Goal: Manage account settings

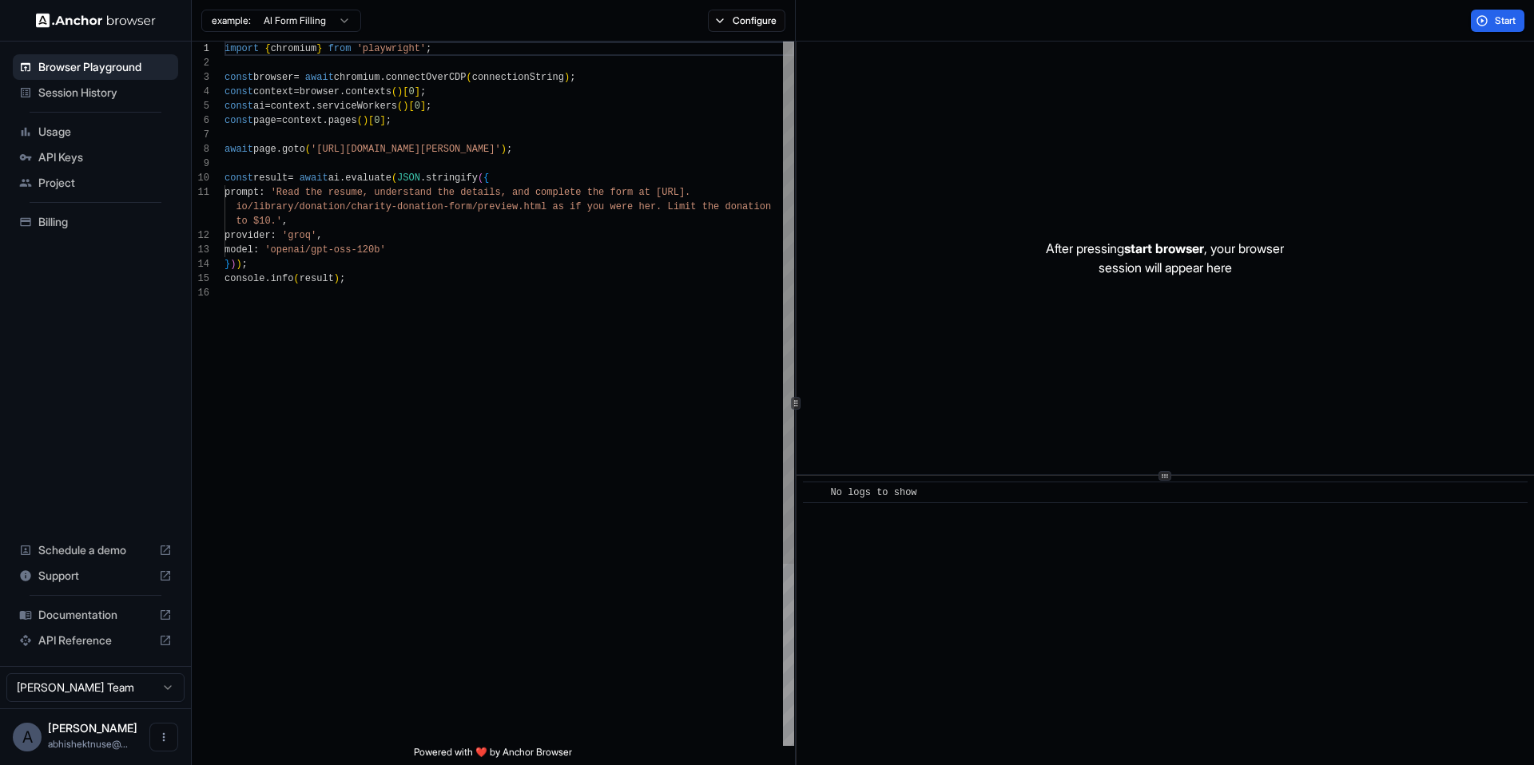
scroll to position [144, 0]
click at [81, 226] on span "Billing" at bounding box center [104, 222] width 133 height 16
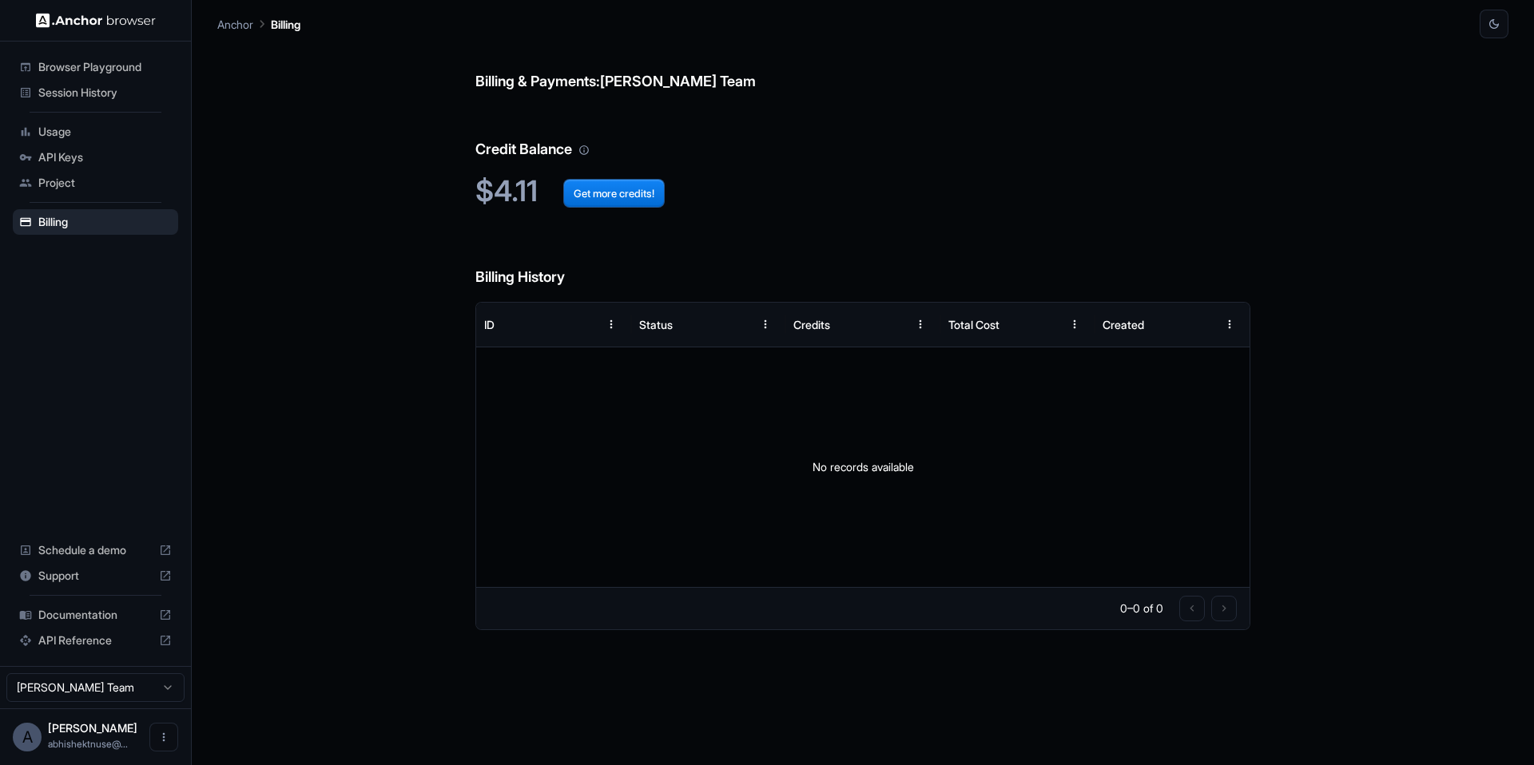
click at [135, 141] on div "Usage" at bounding box center [95, 132] width 165 height 26
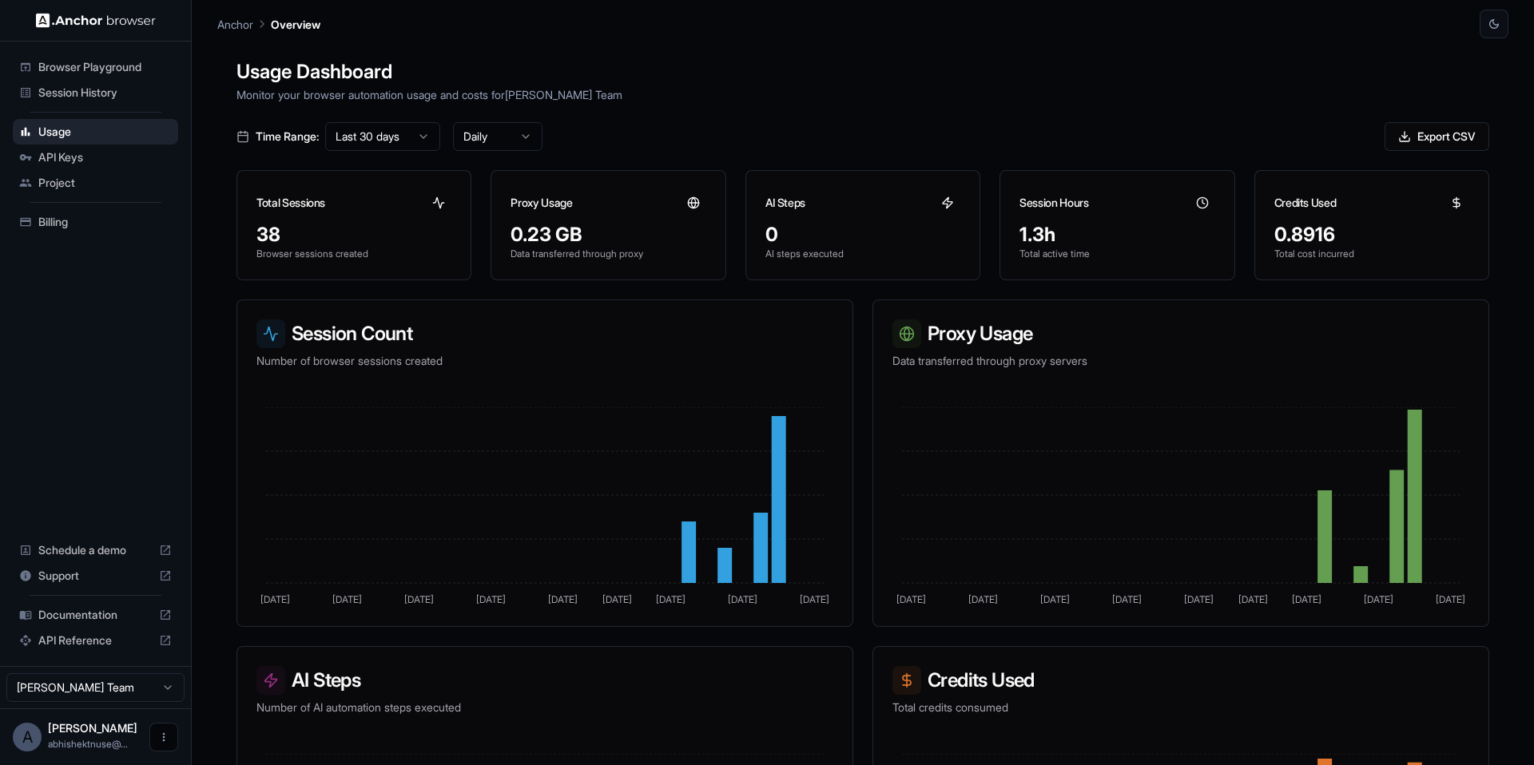
click at [160, 729] on button "Open menu" at bounding box center [163, 737] width 29 height 29
click at [134, 731] on div at bounding box center [134, 737] width 64 height 16
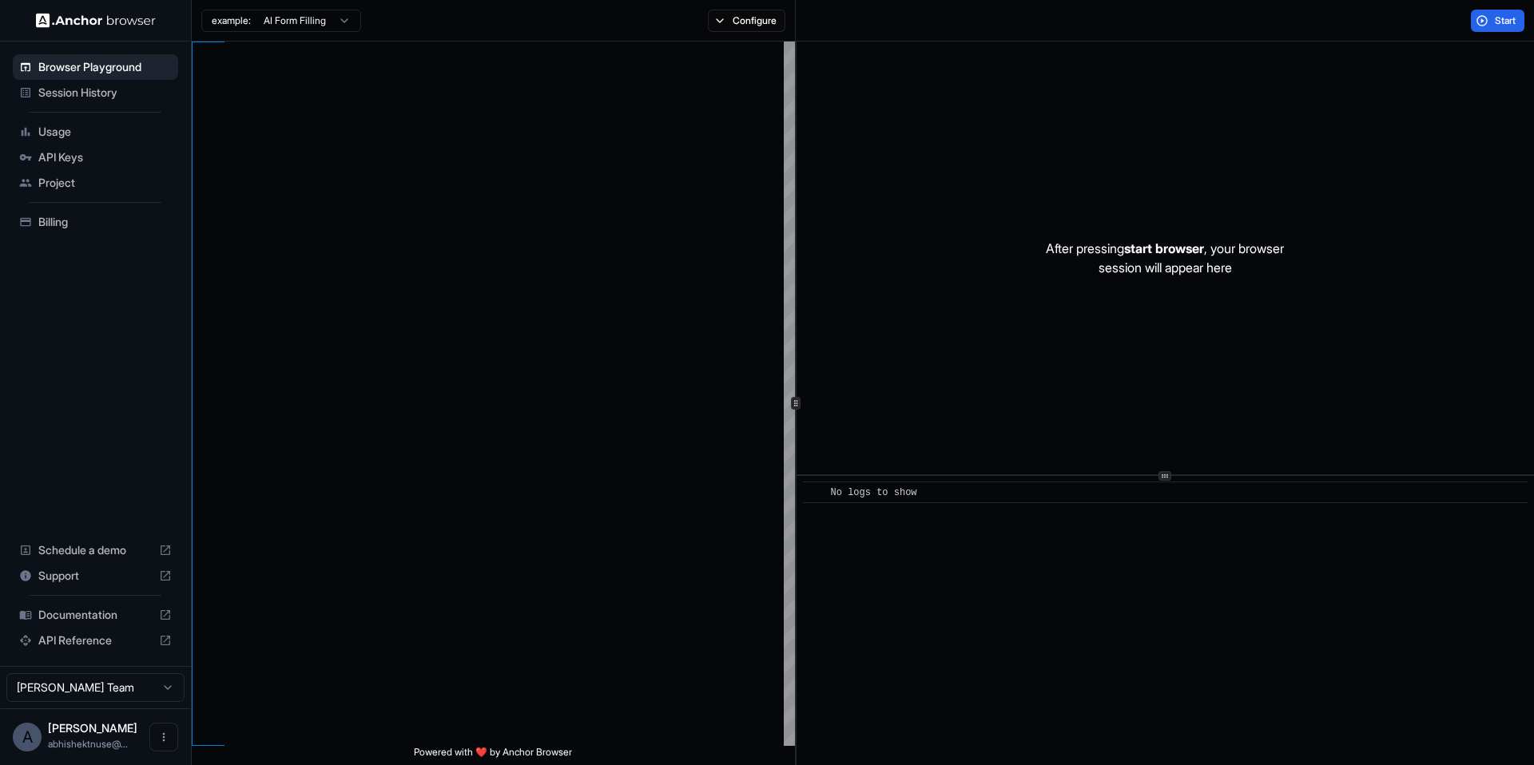
scroll to position [144, 0]
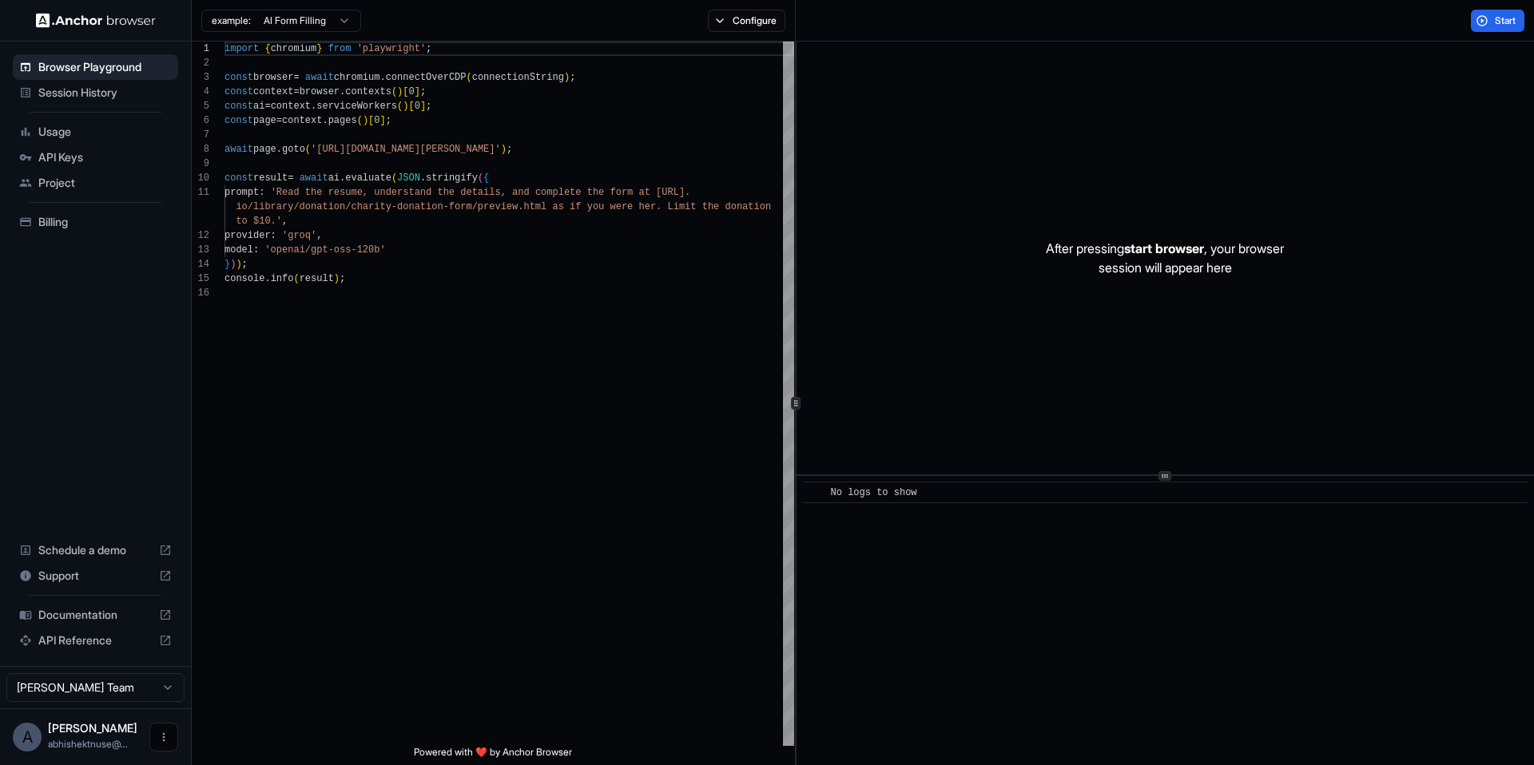
click at [154, 744] on button "Open menu" at bounding box center [163, 737] width 29 height 29
click at [153, 741] on icon at bounding box center [156, 738] width 6 height 12
click at [158, 733] on icon "Open menu" at bounding box center [163, 737] width 13 height 13
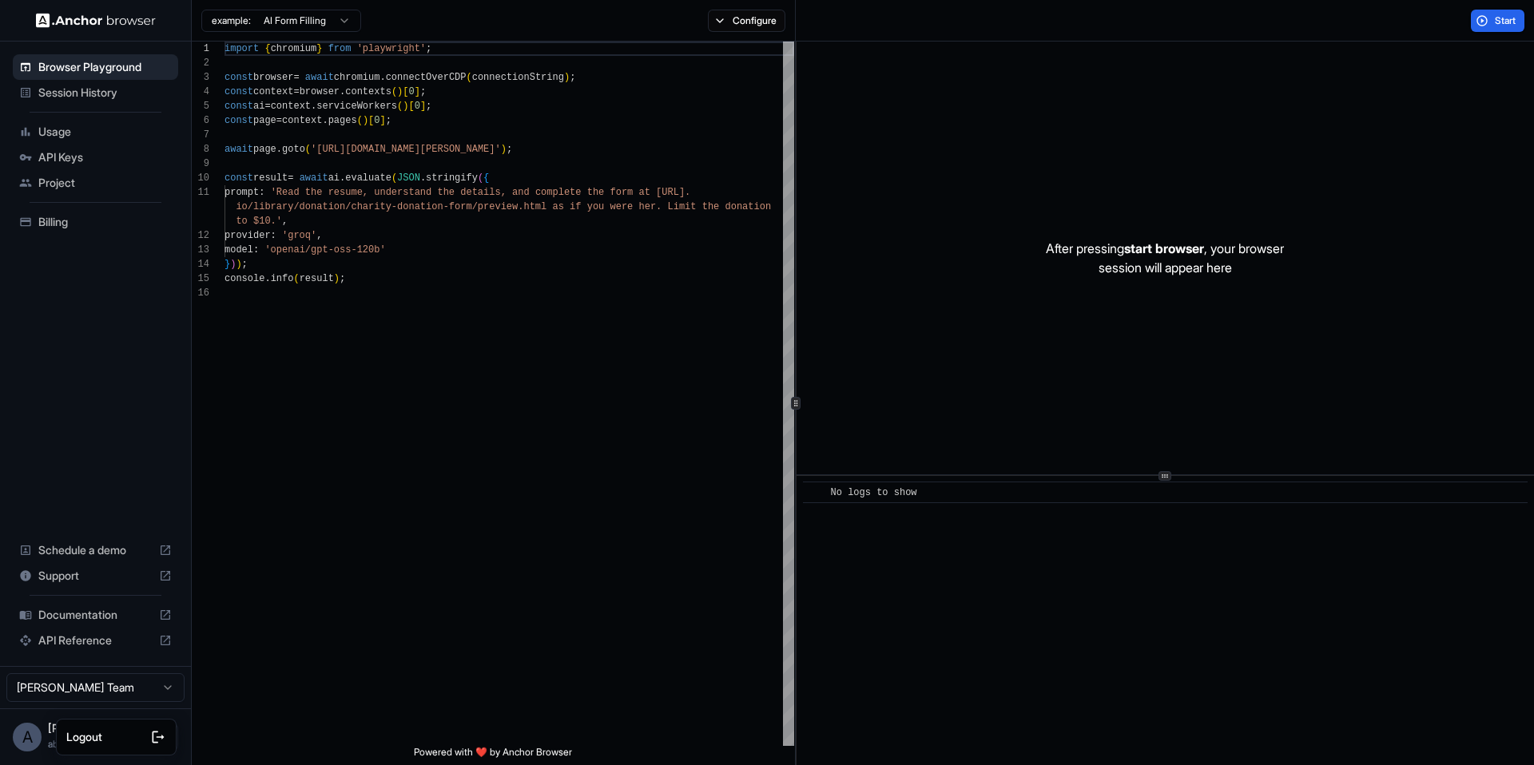
click at [129, 733] on div at bounding box center [134, 737] width 64 height 16
